Goal: Transaction & Acquisition: Purchase product/service

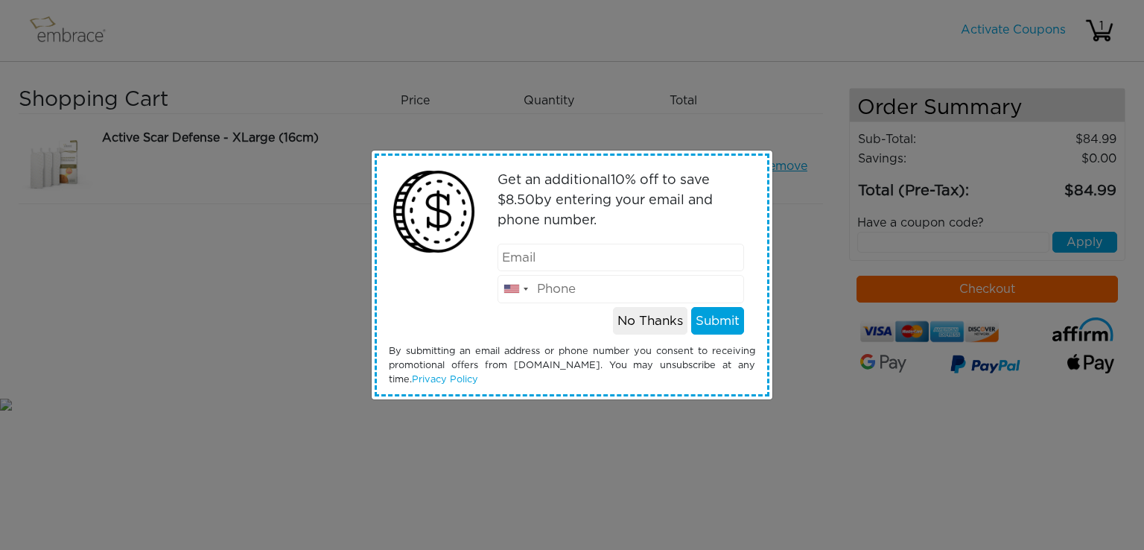
click at [624, 261] on input "email" at bounding box center [620, 258] width 247 height 28
type input "mark.byrne@hilti.com"
type input "9252396374"
click at [709, 324] on button "Submit" at bounding box center [717, 321] width 53 height 28
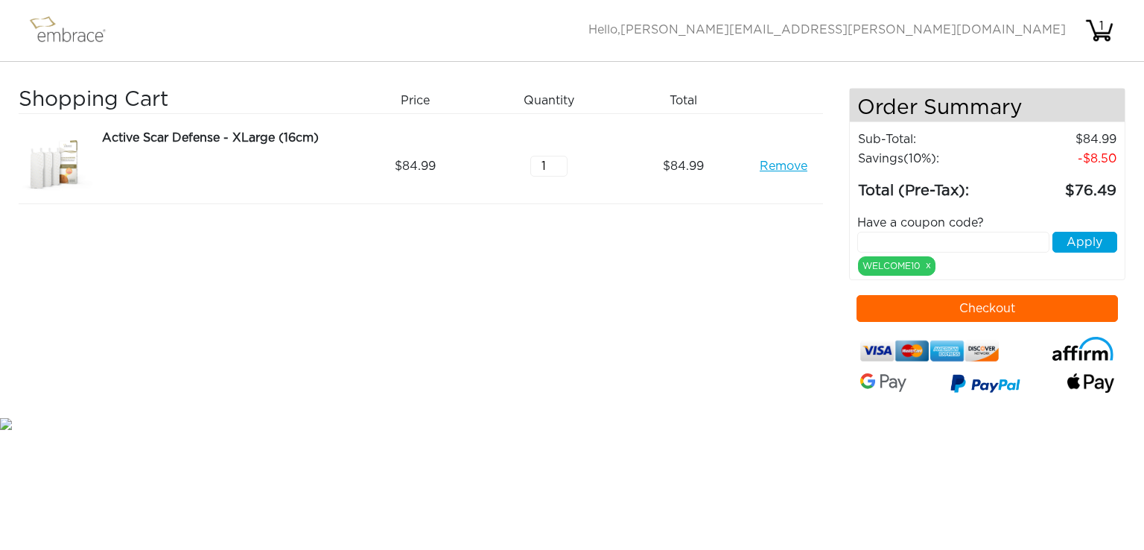
click at [989, 244] on input "text" at bounding box center [953, 242] width 193 height 21
paste input "EXTRACREDIT"
type input "EXTRACREDIT"
click at [1082, 234] on button "Apply" at bounding box center [1084, 242] width 65 height 21
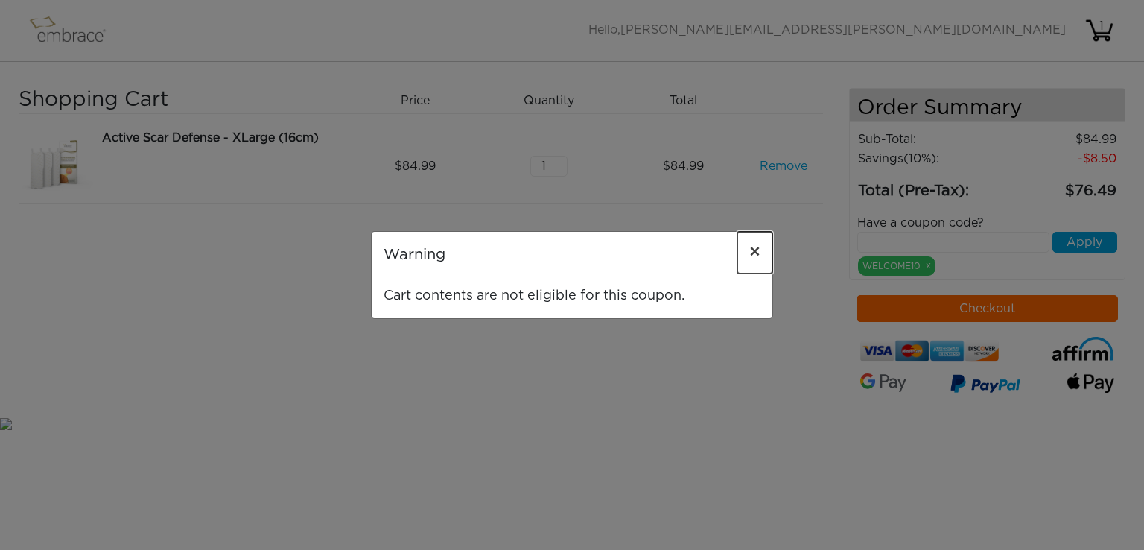
click at [757, 253] on span "×" at bounding box center [754, 253] width 11 height 18
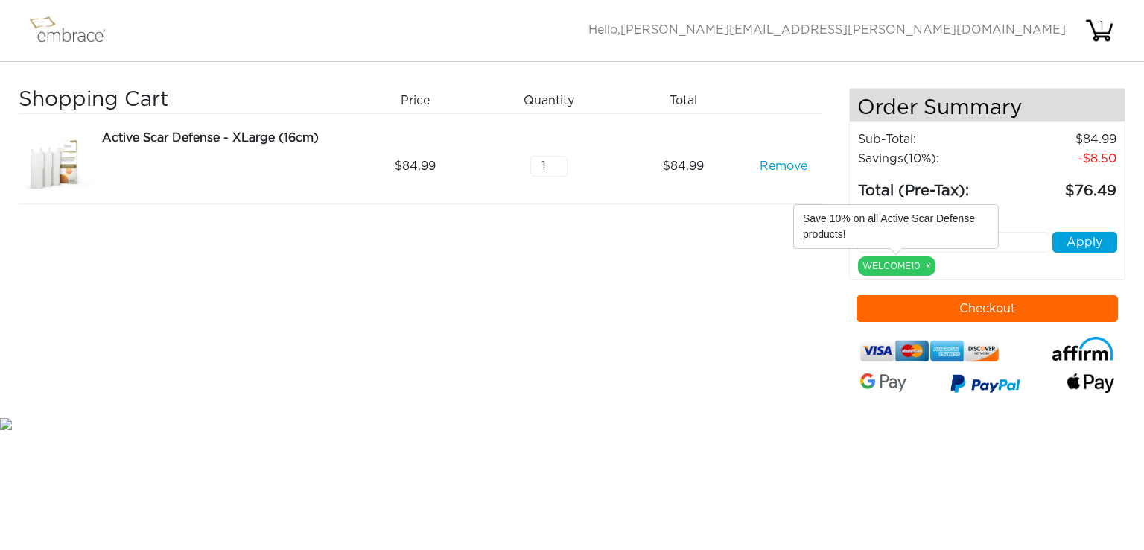
click at [932, 261] on div "WELCOME10 x" at bounding box center [896, 265] width 77 height 19
drag, startPoint x: 547, startPoint y: 162, endPoint x: 518, endPoint y: 159, distance: 29.1
click at [518, 159] on div "1" at bounding box center [555, 166] width 134 height 74
type input "2"
click at [557, 161] on input "2" at bounding box center [548, 166] width 37 height 21
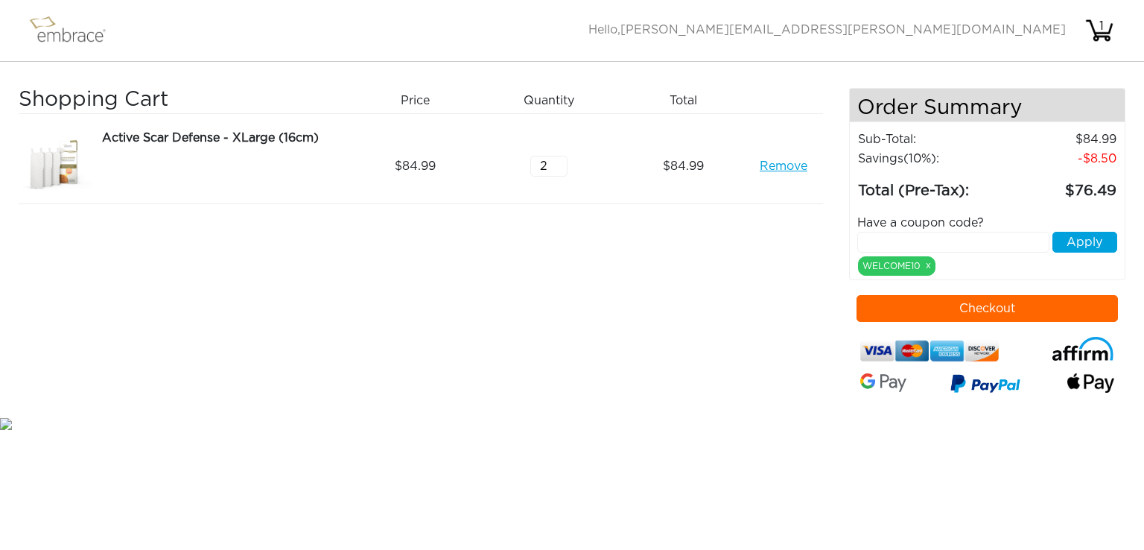
click at [805, 278] on div "Shopping Cart Price Quantity Qty Total Active Scar Defense - XLarge (16cm) Remo…" at bounding box center [434, 251] width 830 height 326
click at [931, 264] on div "WELCOME10 x" at bounding box center [896, 265] width 77 height 19
click at [926, 266] on link "x" at bounding box center [928, 264] width 5 height 13
click at [998, 241] on input "text" at bounding box center [953, 242] width 193 height 21
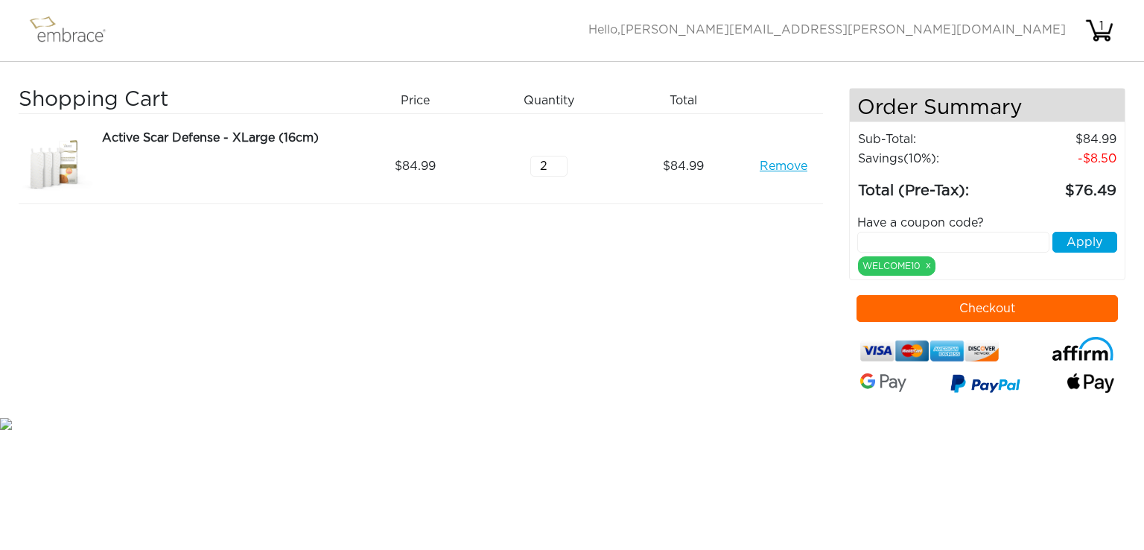
paste input "EXTRACREDIT"
type input "EXTRACREDIT"
click at [1072, 240] on button "Apply" at bounding box center [1084, 242] width 65 height 21
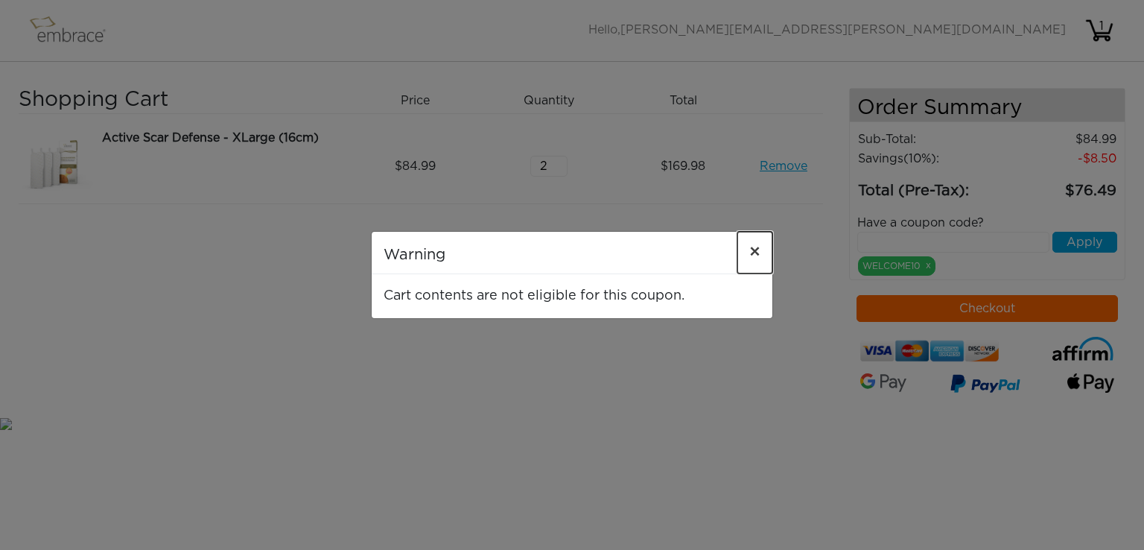
click at [757, 251] on span "×" at bounding box center [754, 253] width 11 height 18
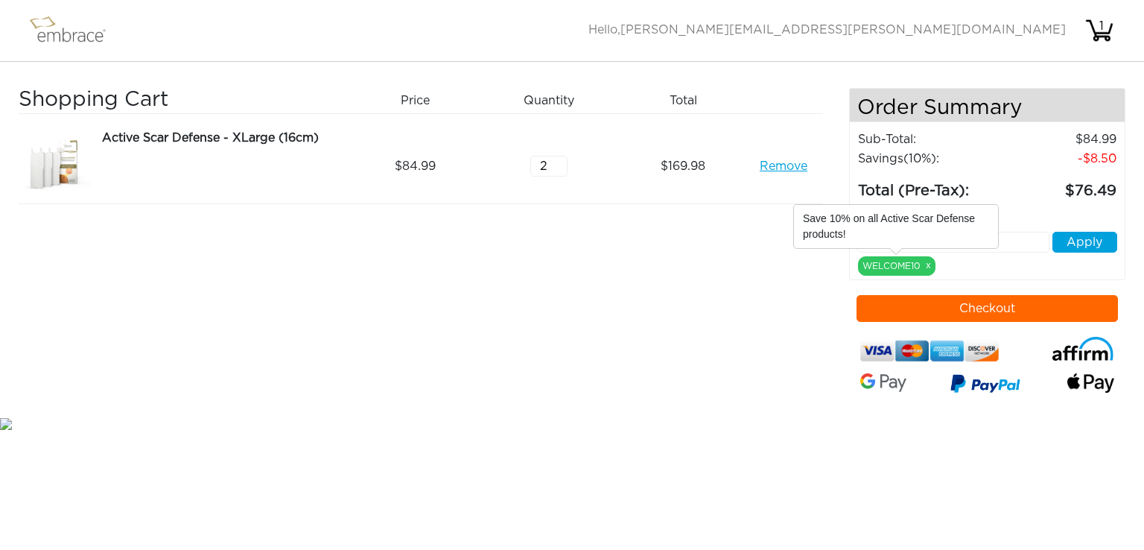
click at [929, 265] on link "x" at bounding box center [928, 264] width 5 height 13
click at [929, 266] on link "x" at bounding box center [928, 264] width 5 height 13
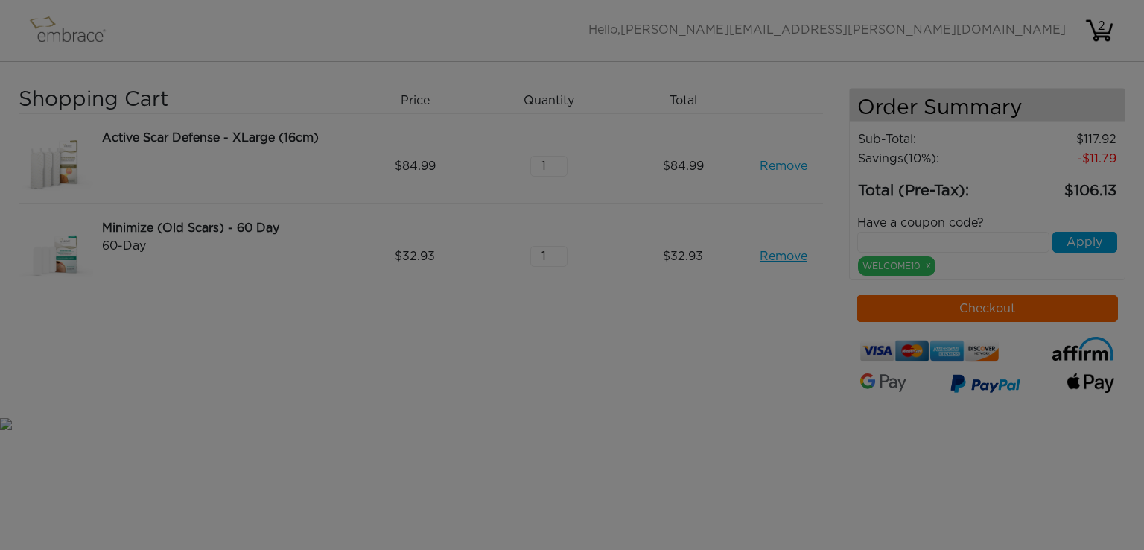
click at [929, 266] on body "Activate Coupons Hello, mark.byrne@hilti.com 2 Shopping Cart Price Quantity Qty…" at bounding box center [572, 216] width 1144 height 432
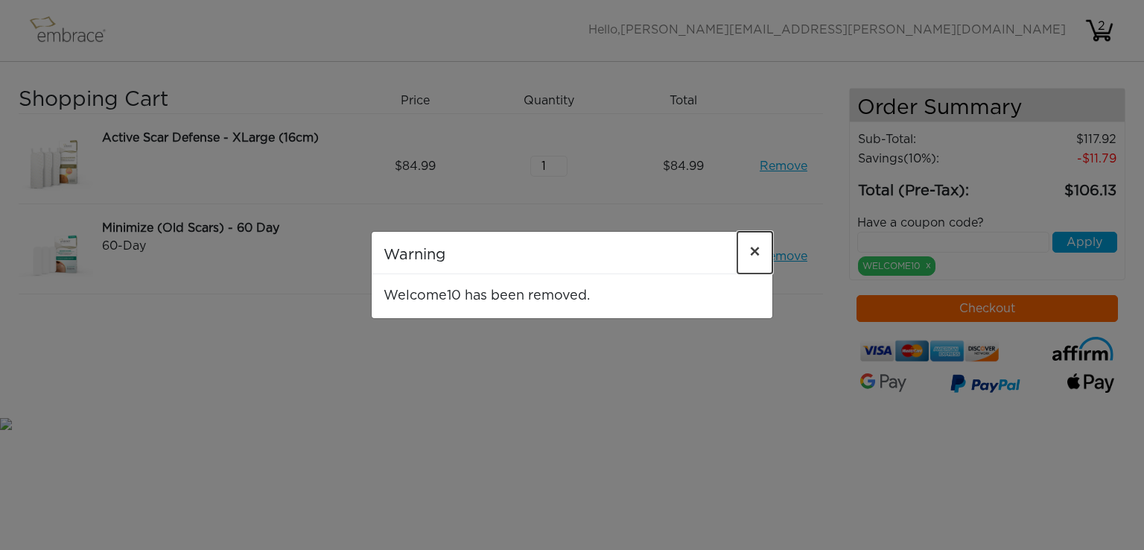
click at [749, 254] on span "×" at bounding box center [754, 253] width 11 height 18
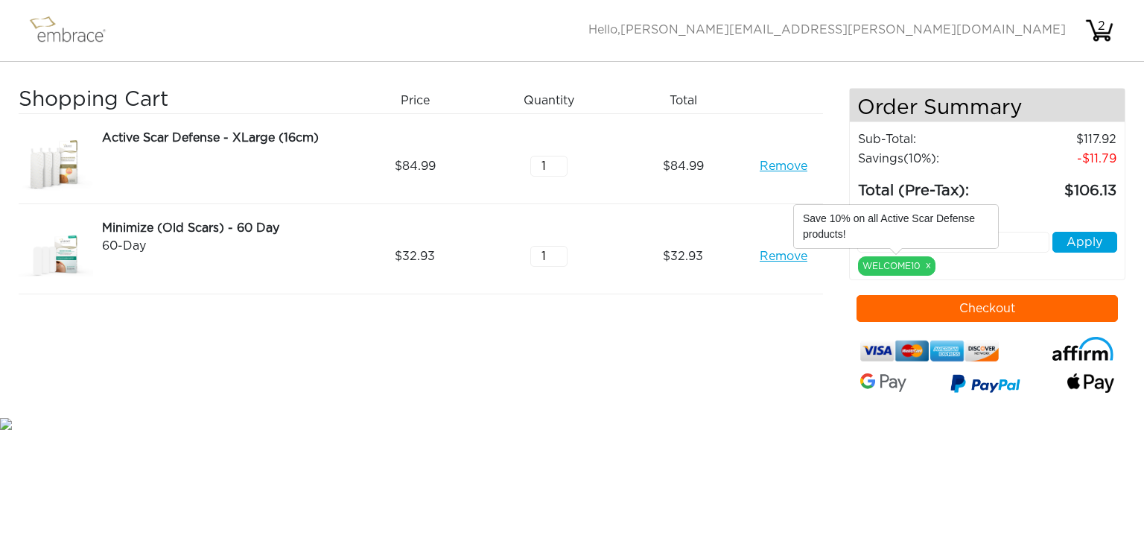
click at [929, 264] on link "x" at bounding box center [928, 264] width 5 height 13
click at [769, 162] on link "Remove" at bounding box center [784, 166] width 48 height 18
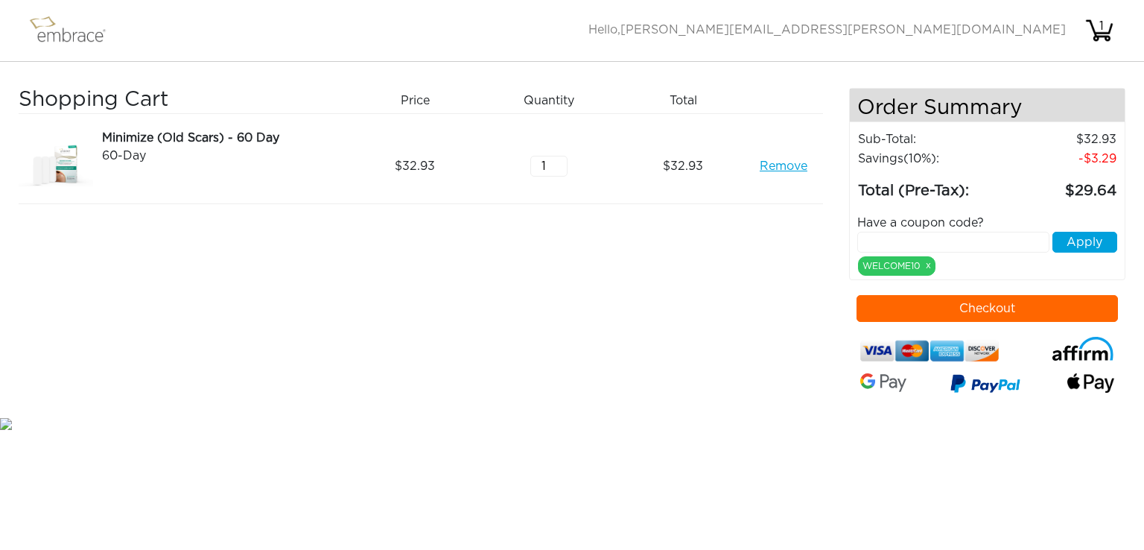
click at [781, 159] on link "Remove" at bounding box center [784, 166] width 48 height 18
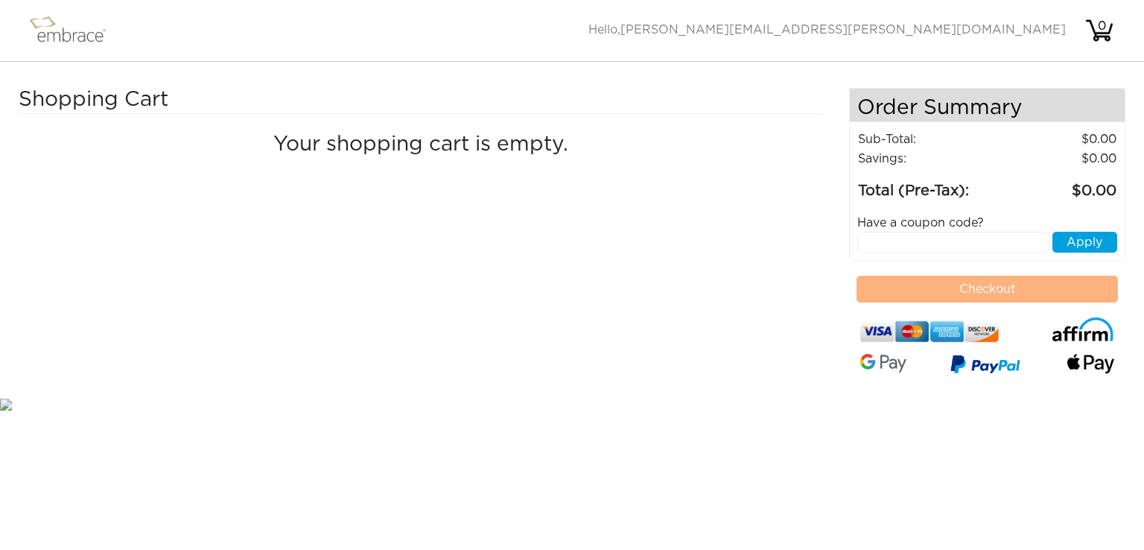
click at [74, 39] on img at bounding box center [74, 30] width 97 height 37
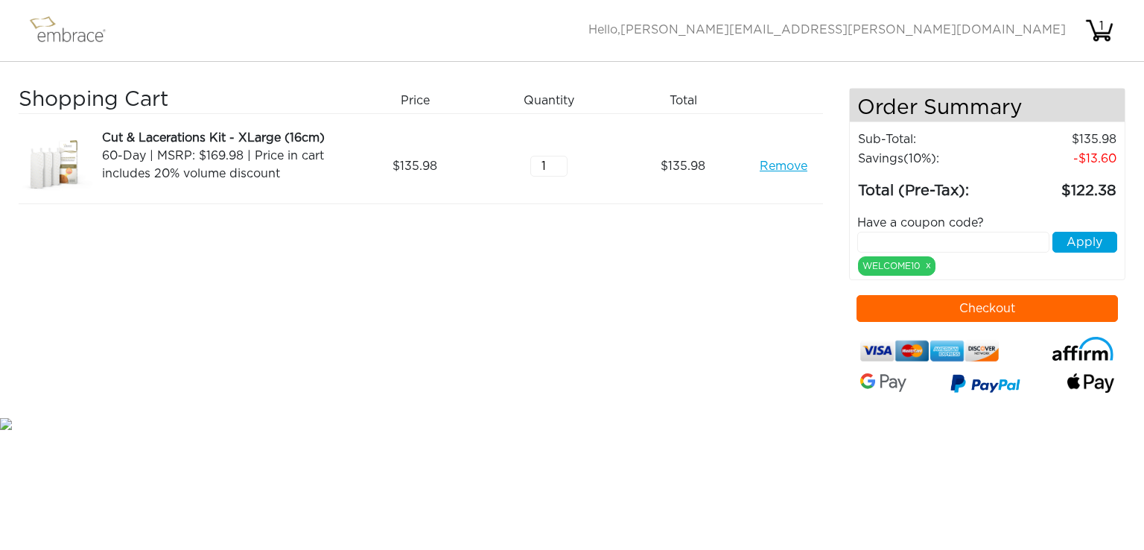
click at [991, 245] on input "text" at bounding box center [953, 242] width 193 height 21
paste input "EXTRACREDIT"
type input "EXTRACREDIT"
click at [1092, 236] on button "Apply" at bounding box center [1084, 242] width 65 height 21
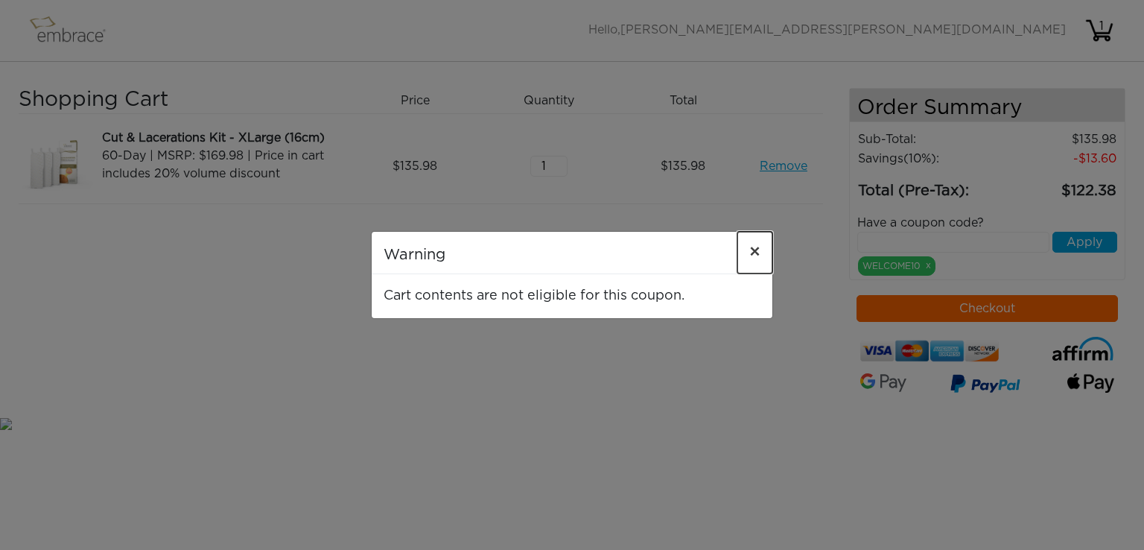
click at [753, 252] on span "×" at bounding box center [754, 253] width 11 height 18
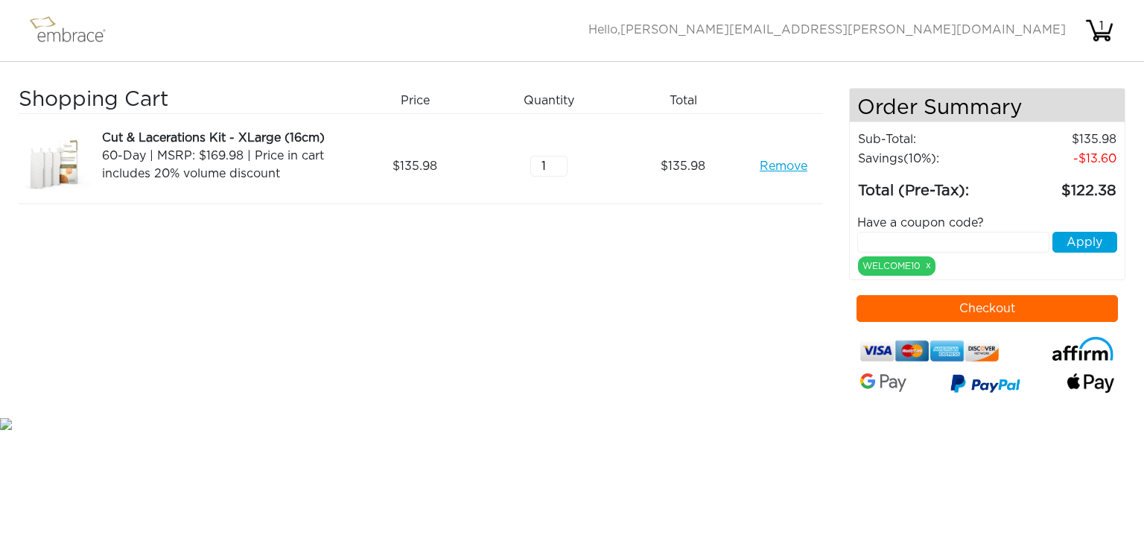
click at [921, 238] on input "text" at bounding box center [953, 242] width 193 height 21
paste input "EXTRACREDIT"
type input "EXTRACREDIT!"
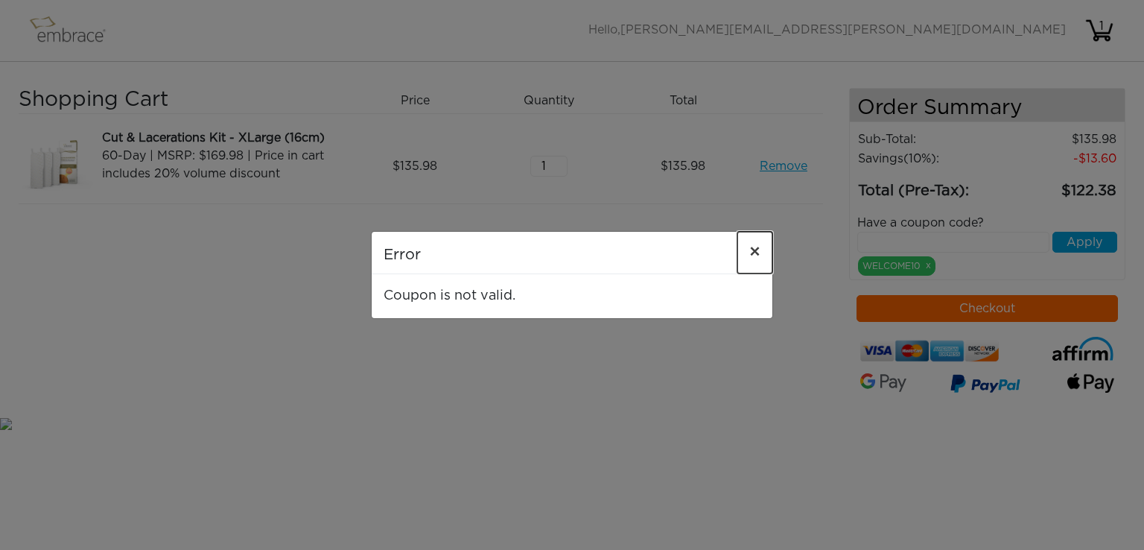
click at [757, 248] on span "×" at bounding box center [754, 253] width 11 height 18
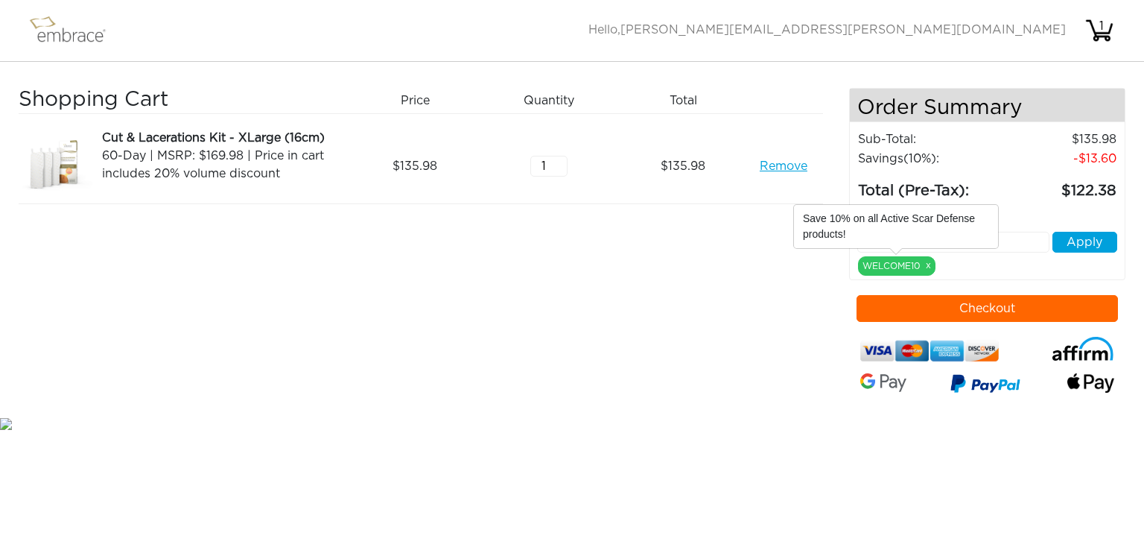
click at [926, 263] on link "x" at bounding box center [928, 264] width 5 height 13
click at [929, 265] on link "x" at bounding box center [928, 264] width 5 height 13
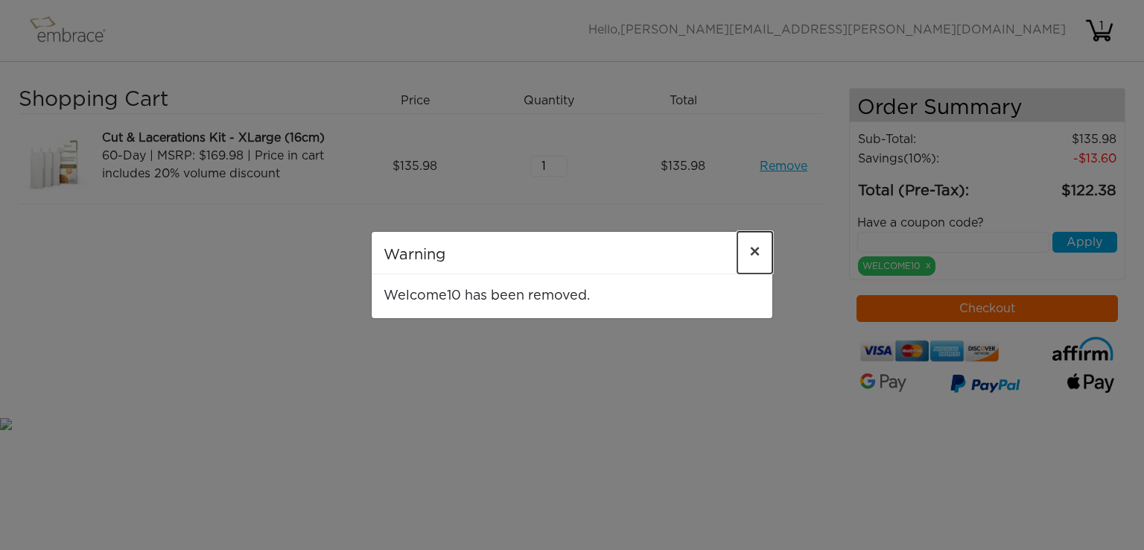
click at [751, 252] on span "×" at bounding box center [754, 253] width 11 height 18
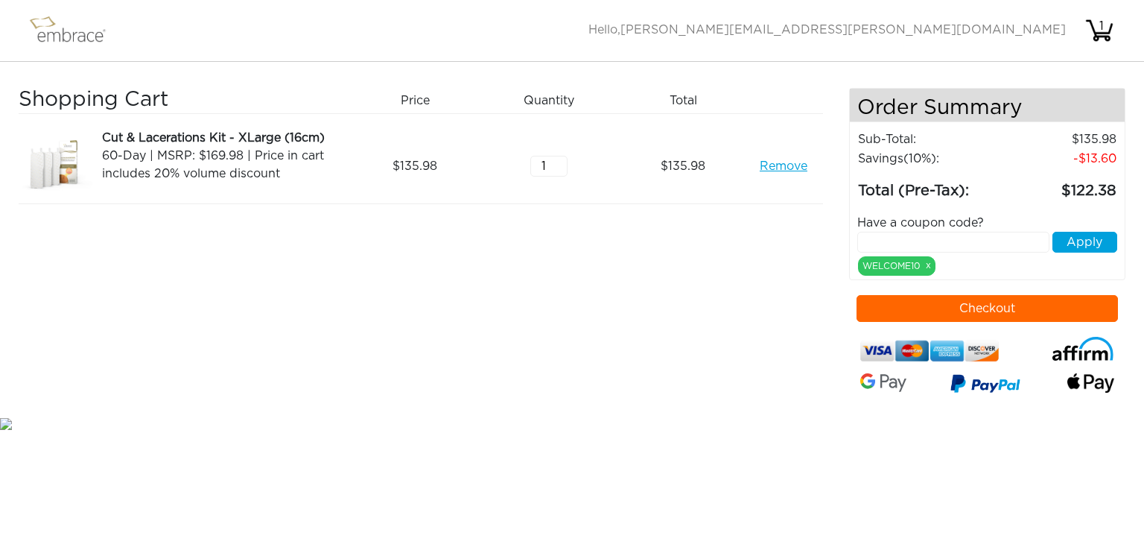
click at [913, 238] on input "text" at bounding box center [953, 242] width 193 height 21
click at [772, 168] on link "Remove" at bounding box center [784, 166] width 48 height 18
click at [985, 245] on input "text" at bounding box center [953, 242] width 193 height 21
type input "JULES40"
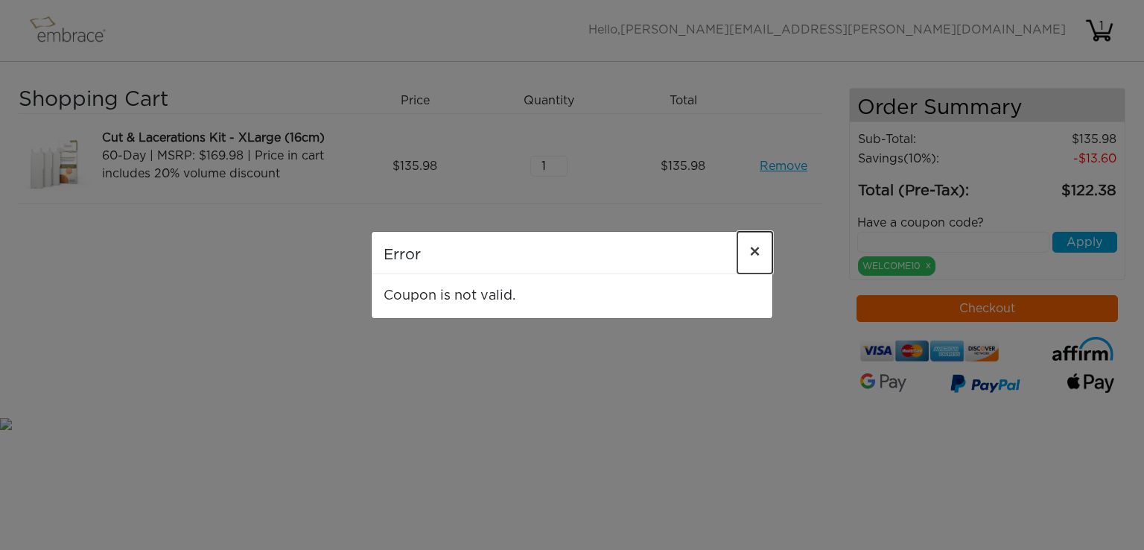
click at [755, 249] on span "×" at bounding box center [754, 253] width 11 height 18
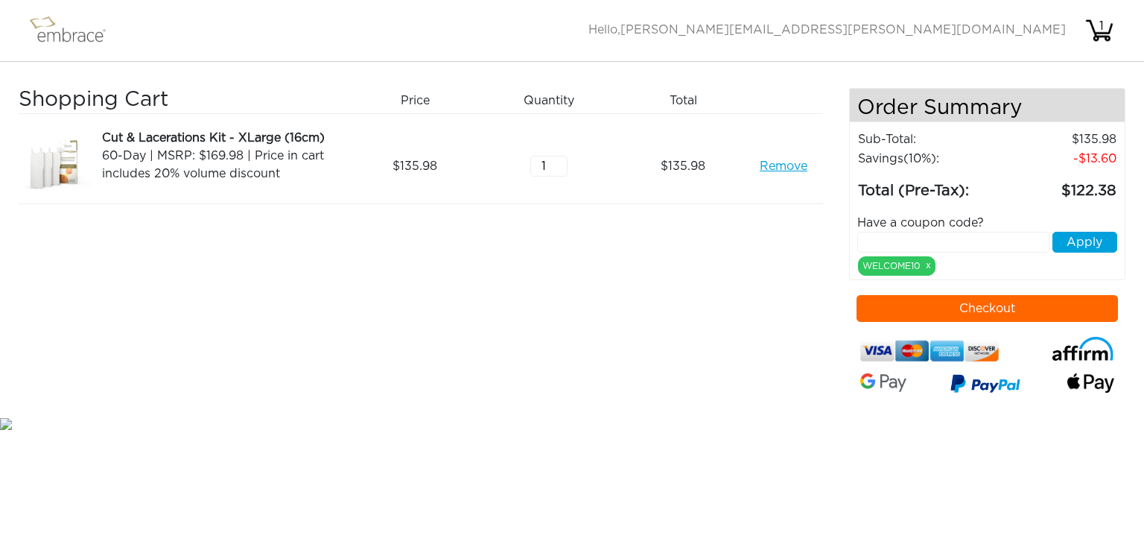
click at [861, 243] on input "text" at bounding box center [953, 242] width 193 height 21
type input "WELCOME20"
click at [1097, 239] on button "Apply" at bounding box center [1084, 242] width 65 height 21
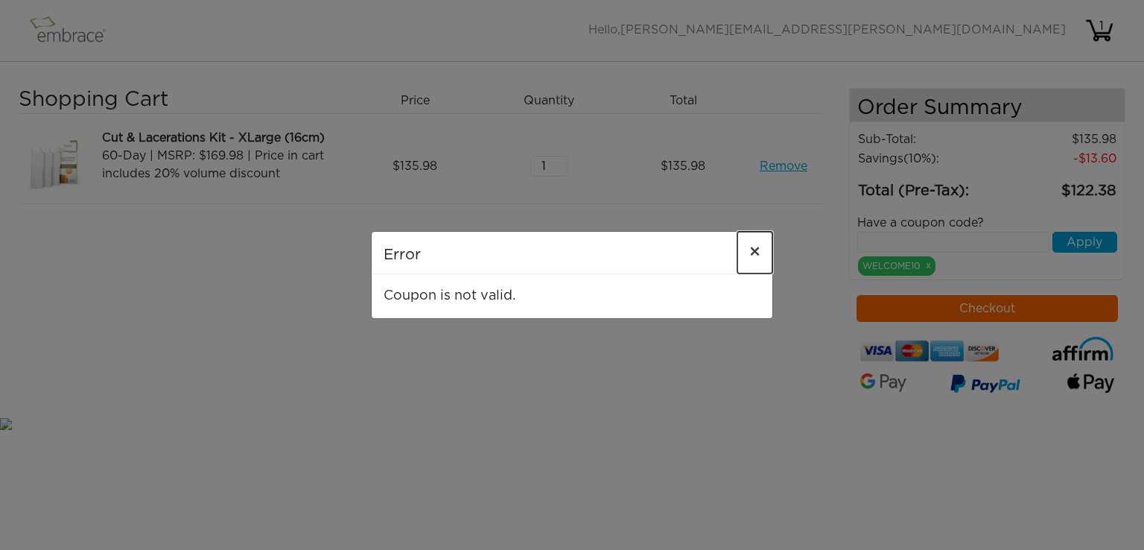
click at [758, 251] on span "×" at bounding box center [754, 253] width 11 height 18
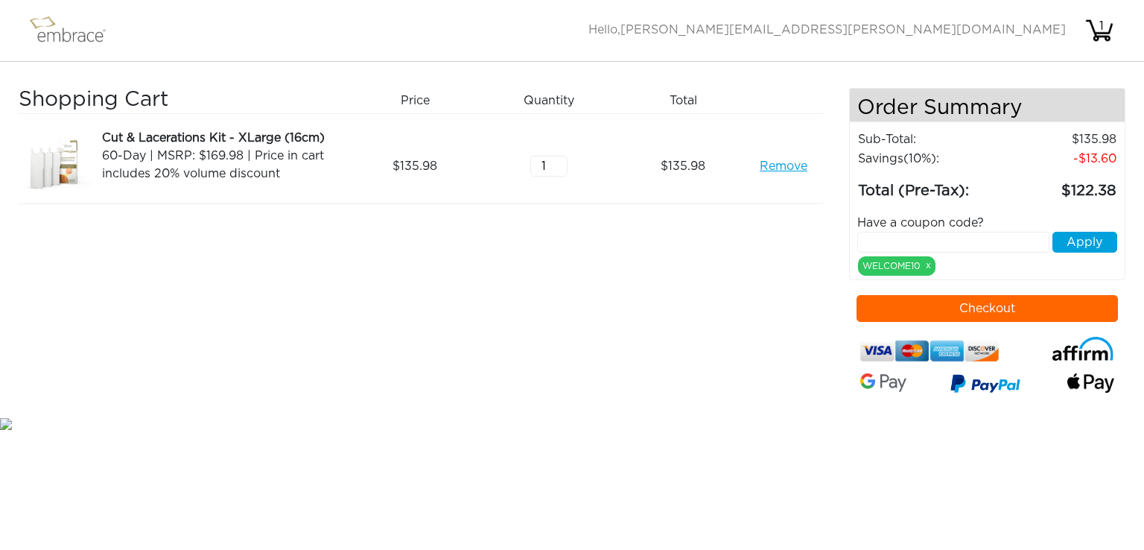
click at [872, 248] on input "text" at bounding box center [953, 242] width 193 height 21
type input "WELCOME15"
click at [1087, 241] on button "Apply" at bounding box center [1084, 242] width 65 height 21
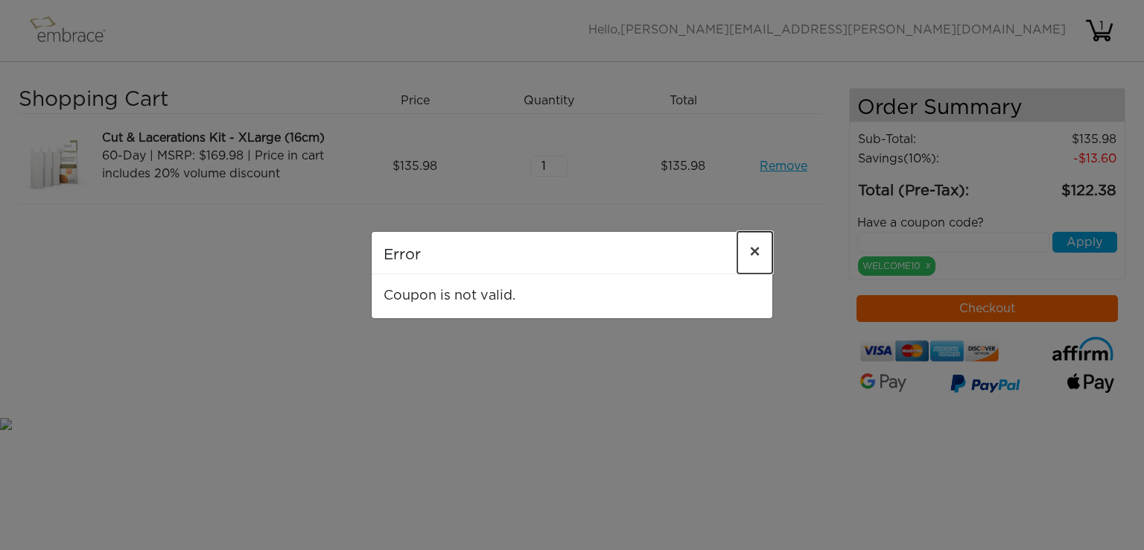
click at [748, 255] on button "×" at bounding box center [754, 253] width 35 height 42
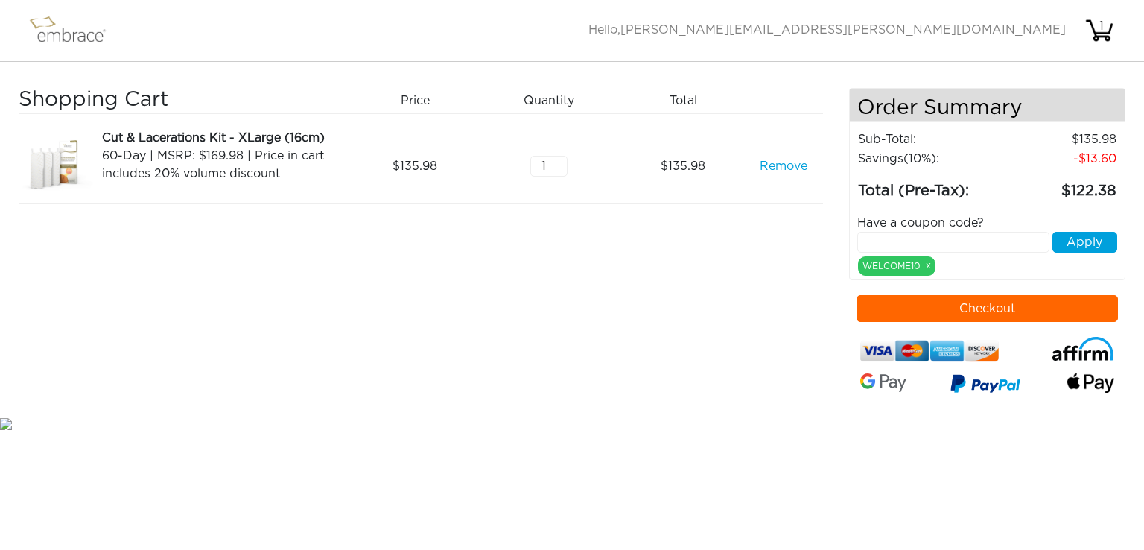
click at [921, 304] on button "Checkout" at bounding box center [987, 308] width 262 height 27
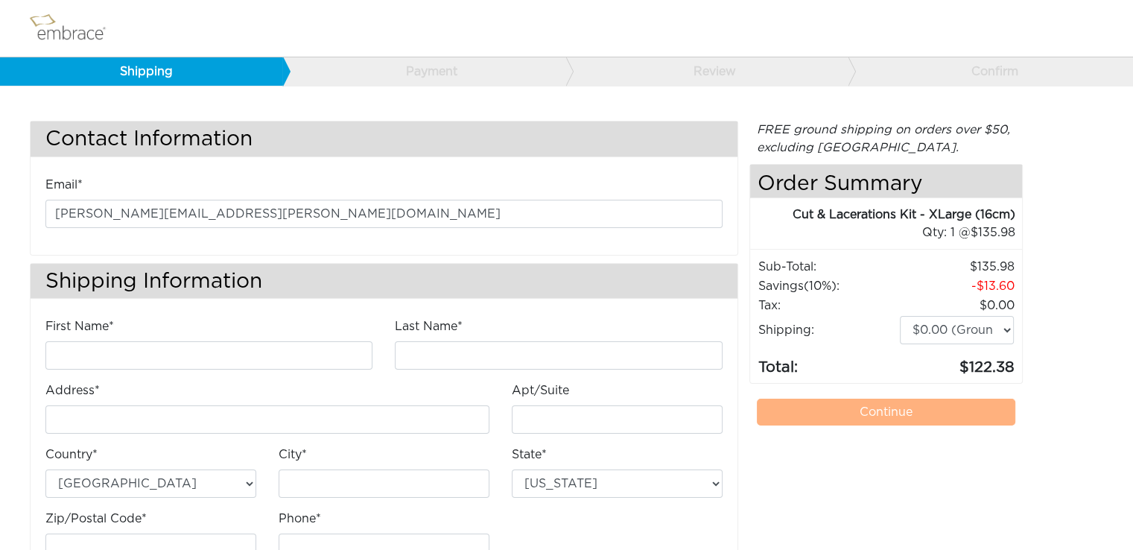
scroll to position [56, 0]
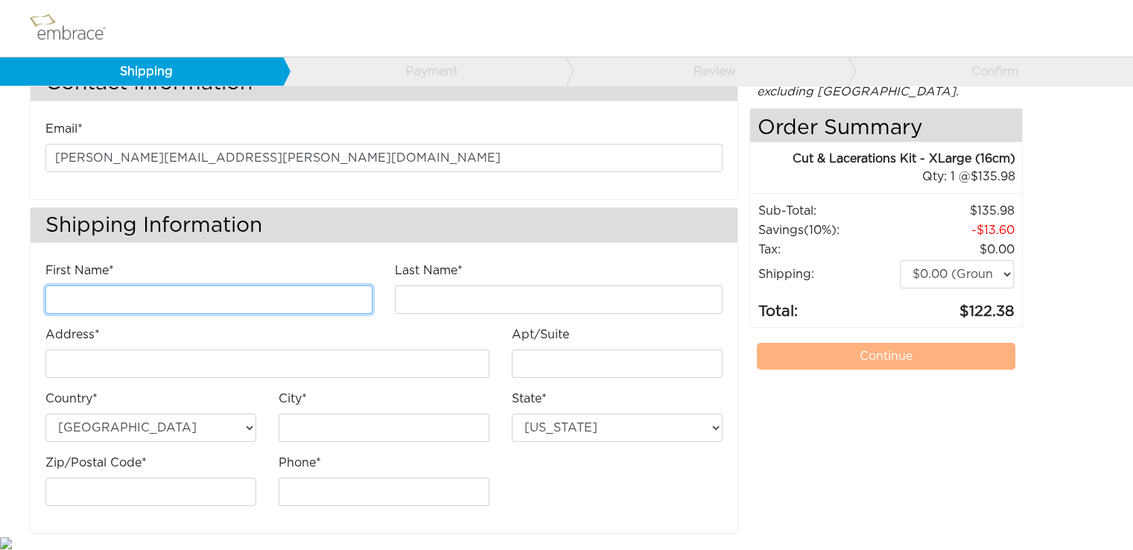
click at [287, 299] on input "First Name*" at bounding box center [208, 299] width 327 height 28
type input "Mark"
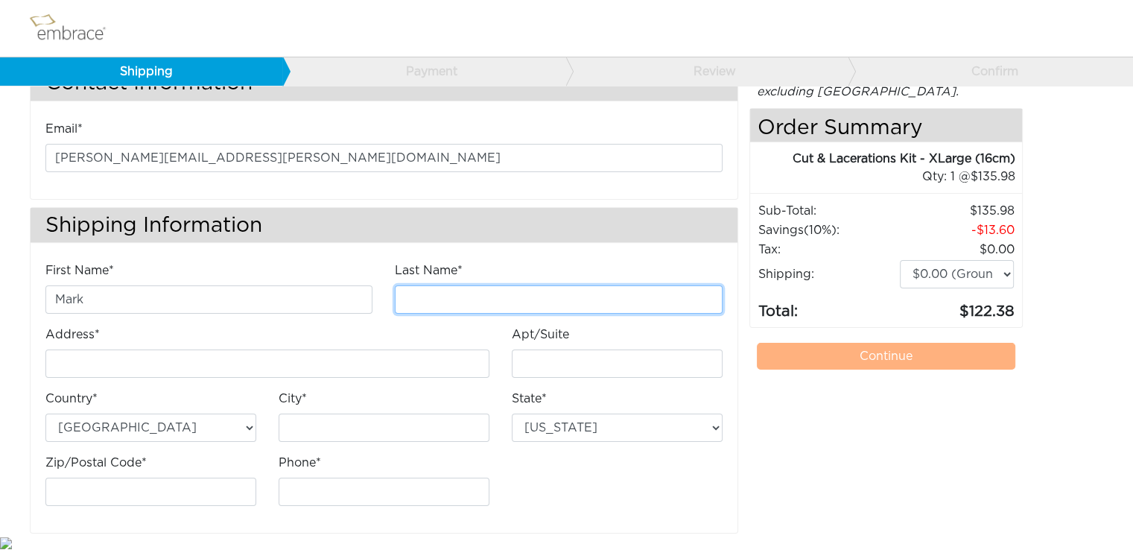
type input "[PERSON_NAME]"
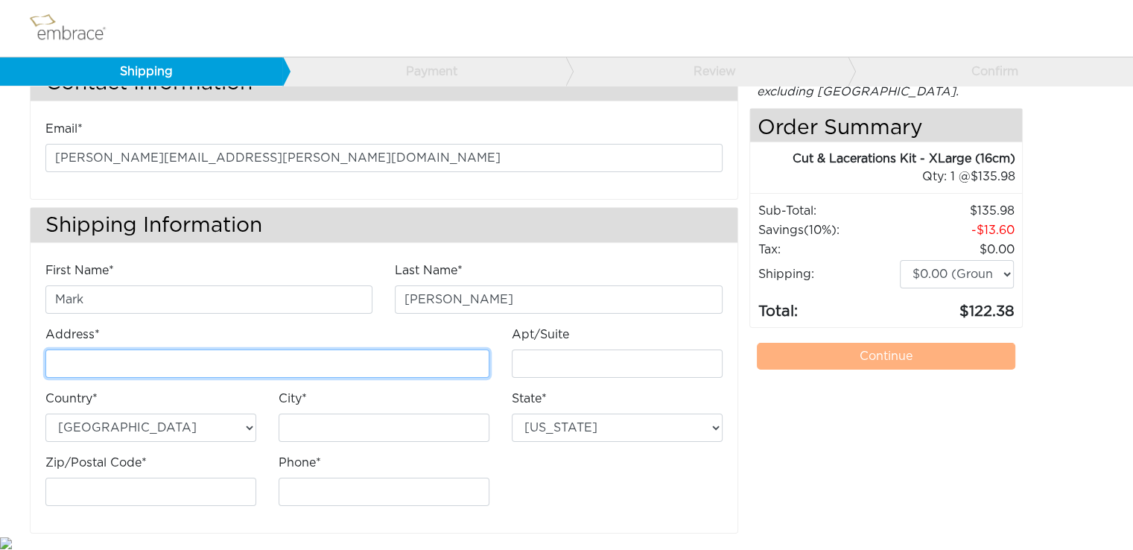
type input "[STREET_ADDRESS][PERSON_NAME]"
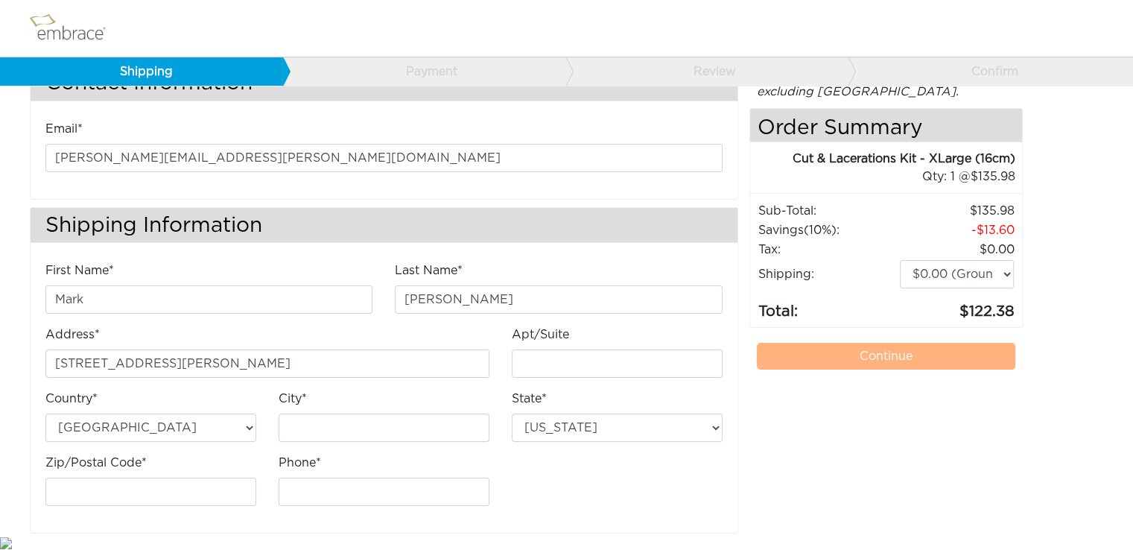
type input "Walnut Creek"
select select "CA"
type input "94595"
type input "9252396374"
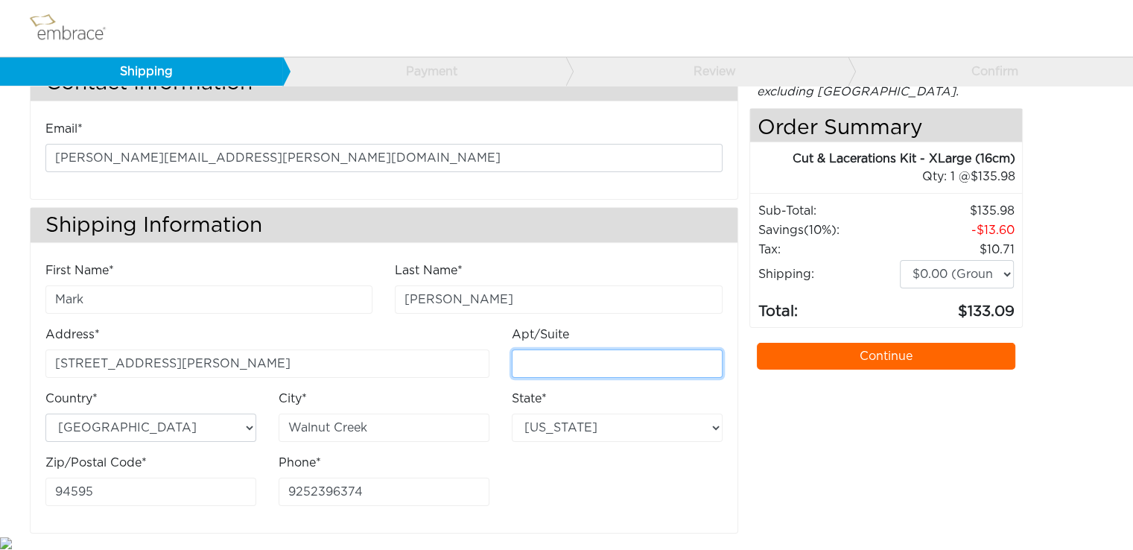
click at [581, 356] on input "Apt/Suite" at bounding box center [617, 363] width 211 height 28
type input "A"
click at [597, 469] on div "First Name* Mark Last Name* [PERSON_NAME] Address* [STREET_ADDRESS][PERSON_NAME…" at bounding box center [383, 389] width 699 height 256
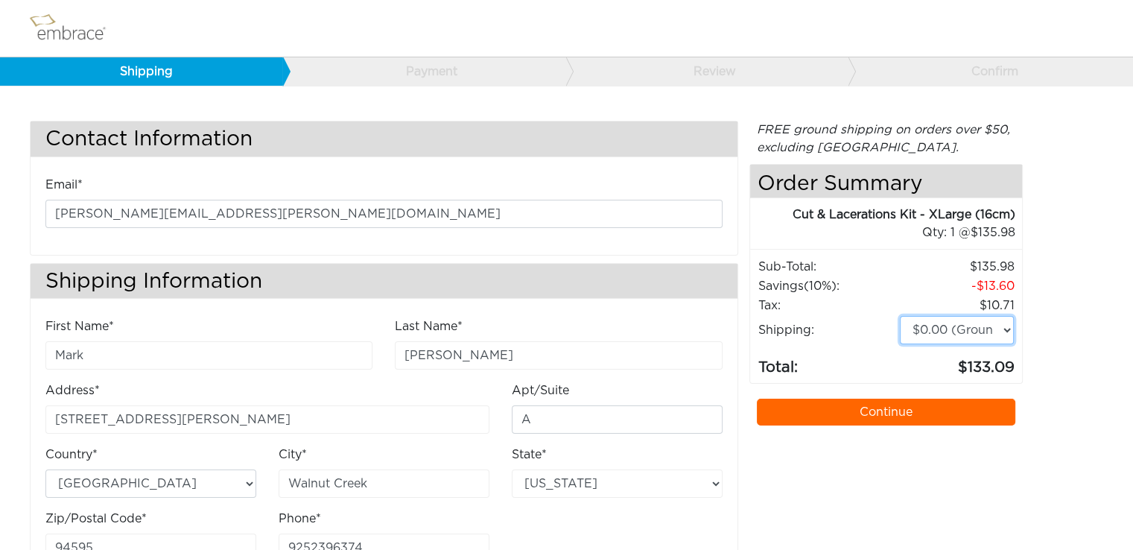
click at [965, 330] on select "$0.00 (Ground) $15.00 (Express Saver) $20.00 (Two Day) $30.00 (Overnight)" at bounding box center [957, 330] width 115 height 28
click at [976, 327] on select "$0.00 (Ground) $15.00 (Express Saver) $20.00 (Two Day) $30.00 (Overnight)" at bounding box center [957, 330] width 115 height 28
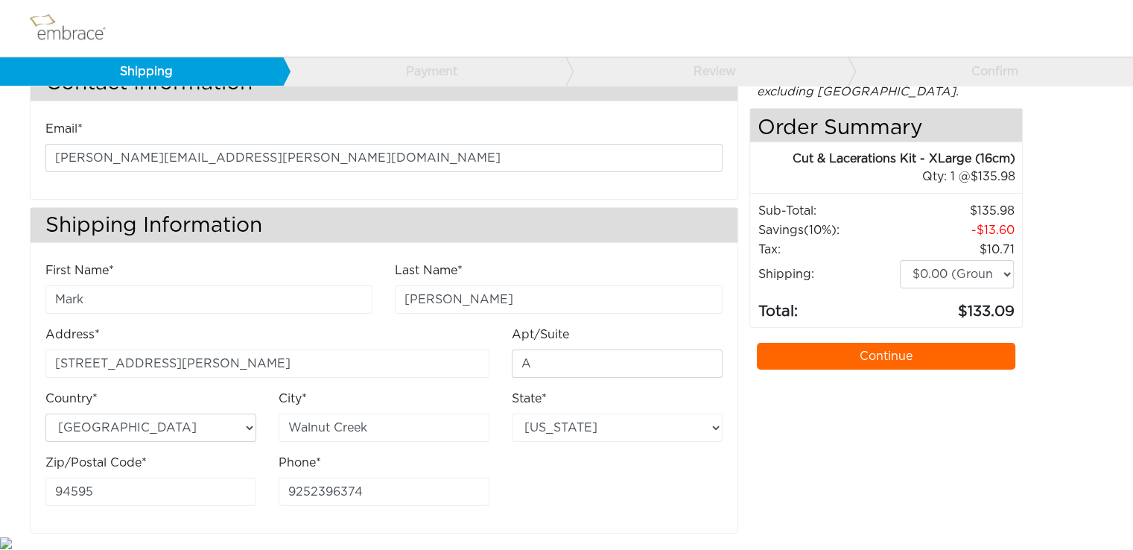
click at [941, 358] on link "Continue" at bounding box center [886, 356] width 259 height 27
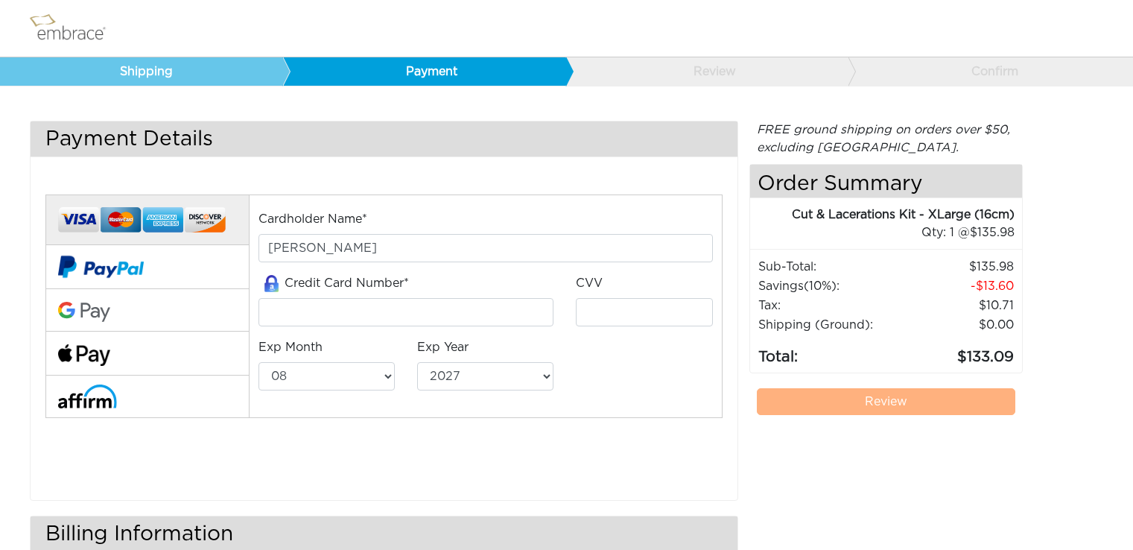
select select "8"
select select "2027"
click at [308, 305] on input "tel" at bounding box center [406, 312] width 296 height 28
click at [77, 200] on button at bounding box center [146, 220] width 203 height 51
click at [324, 298] on input "tel" at bounding box center [406, 312] width 296 height 28
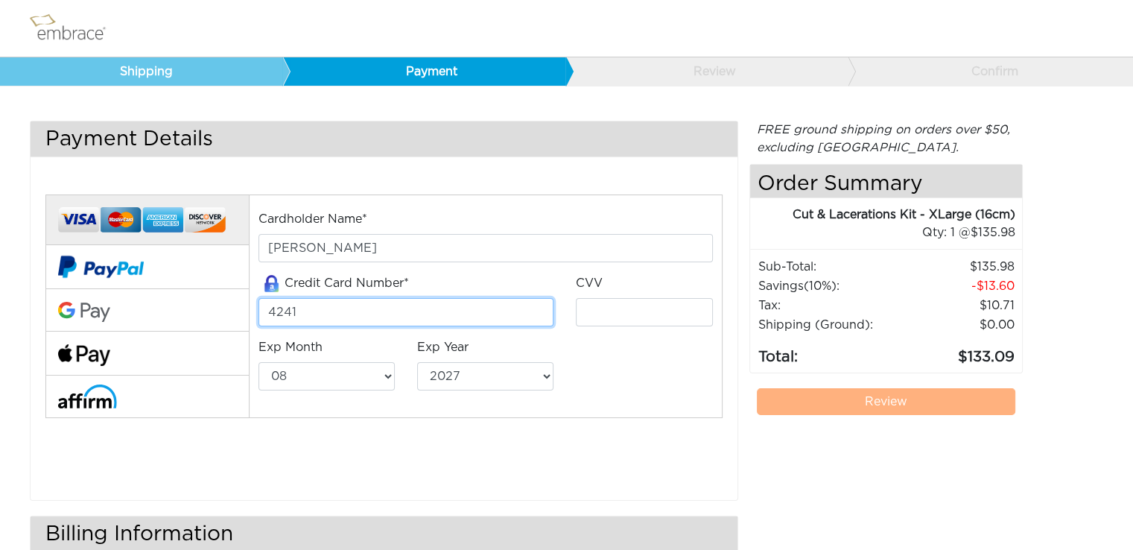
type input "[CREDIT_CARD_NUMBER]"
type input "216"
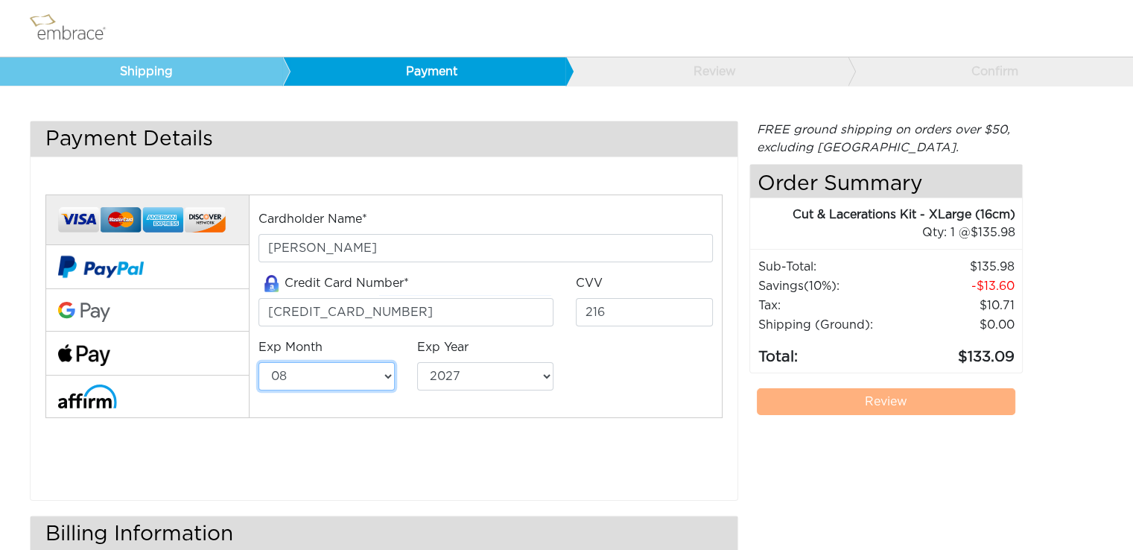
select select "9"
select select "2026"
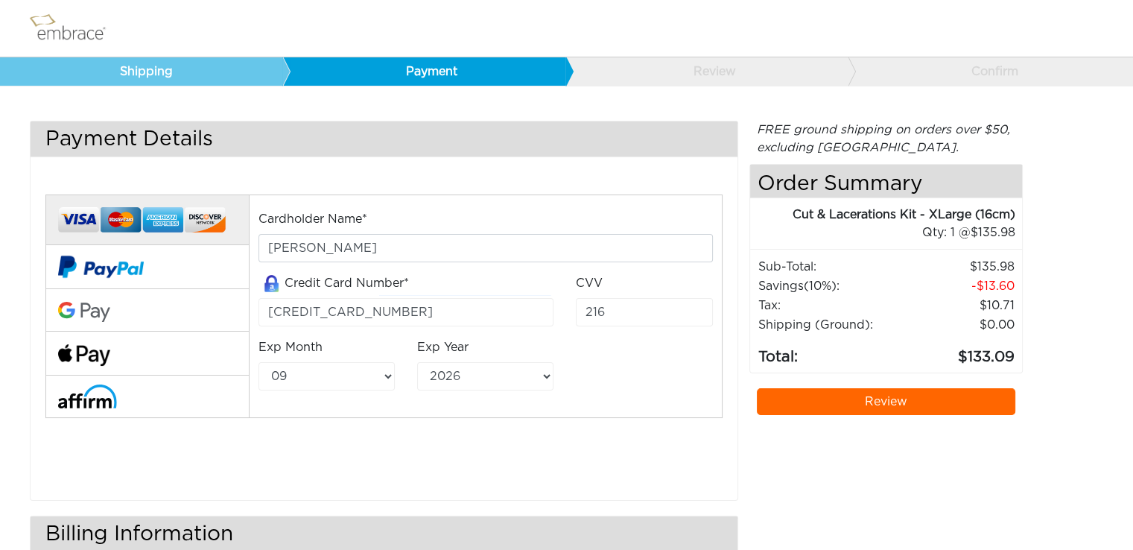
click at [938, 395] on link "Review" at bounding box center [886, 401] width 259 height 27
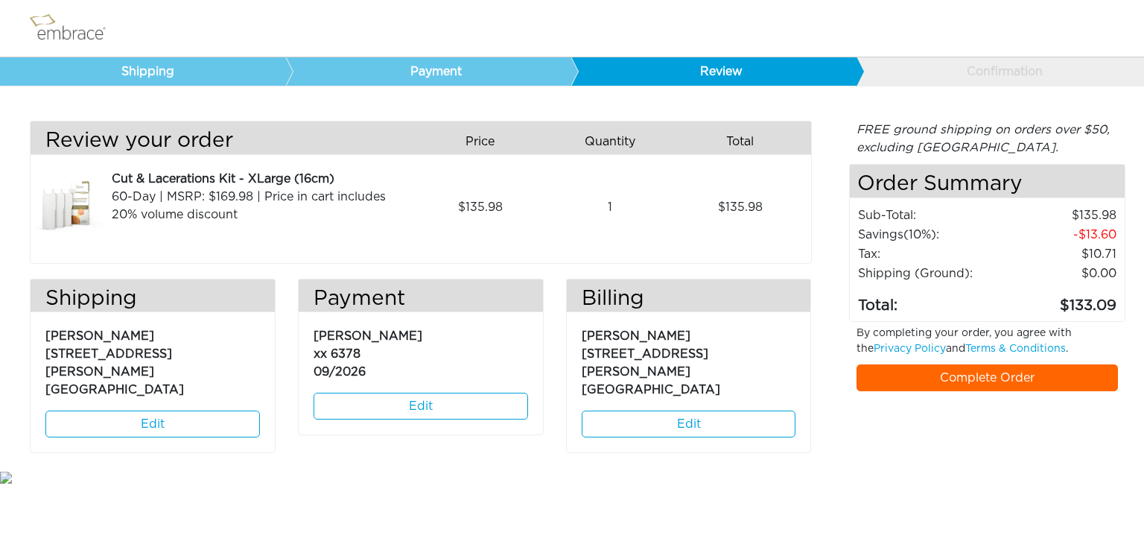
click at [974, 387] on link "Complete Order" at bounding box center [987, 377] width 262 height 27
